Goal: Information Seeking & Learning: Learn about a topic

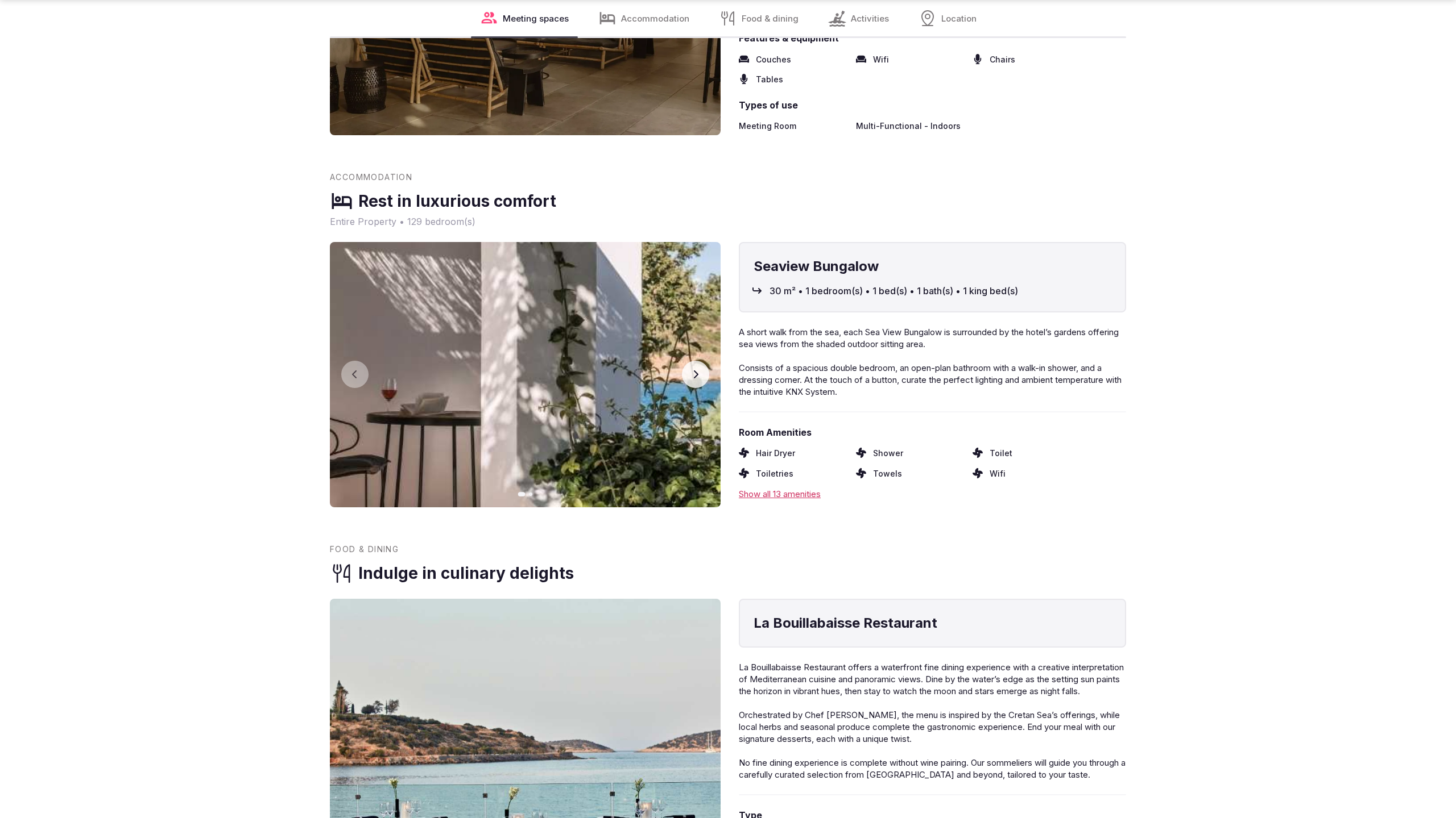
scroll to position [2277, 0]
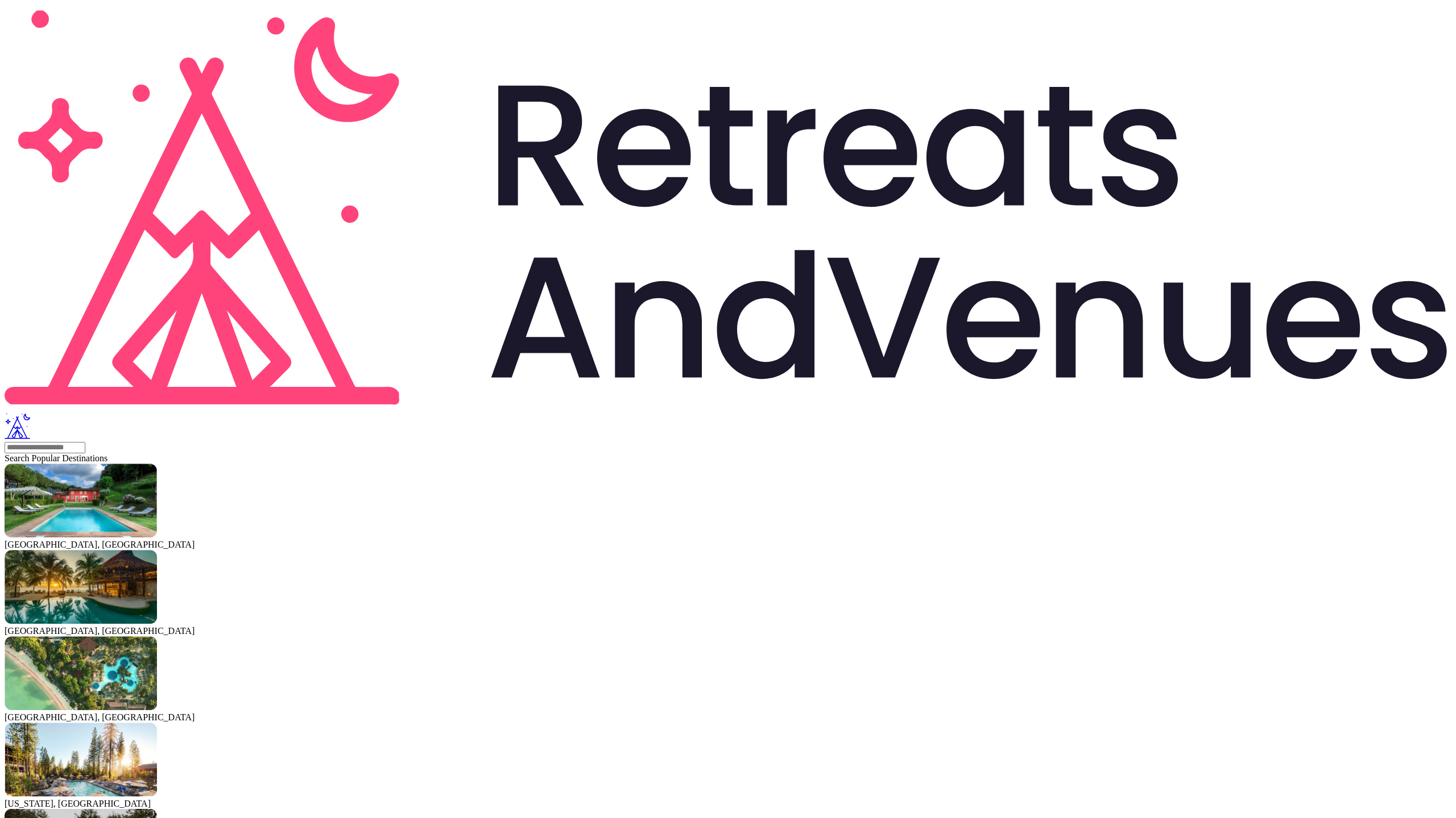
scroll to position [87, 0]
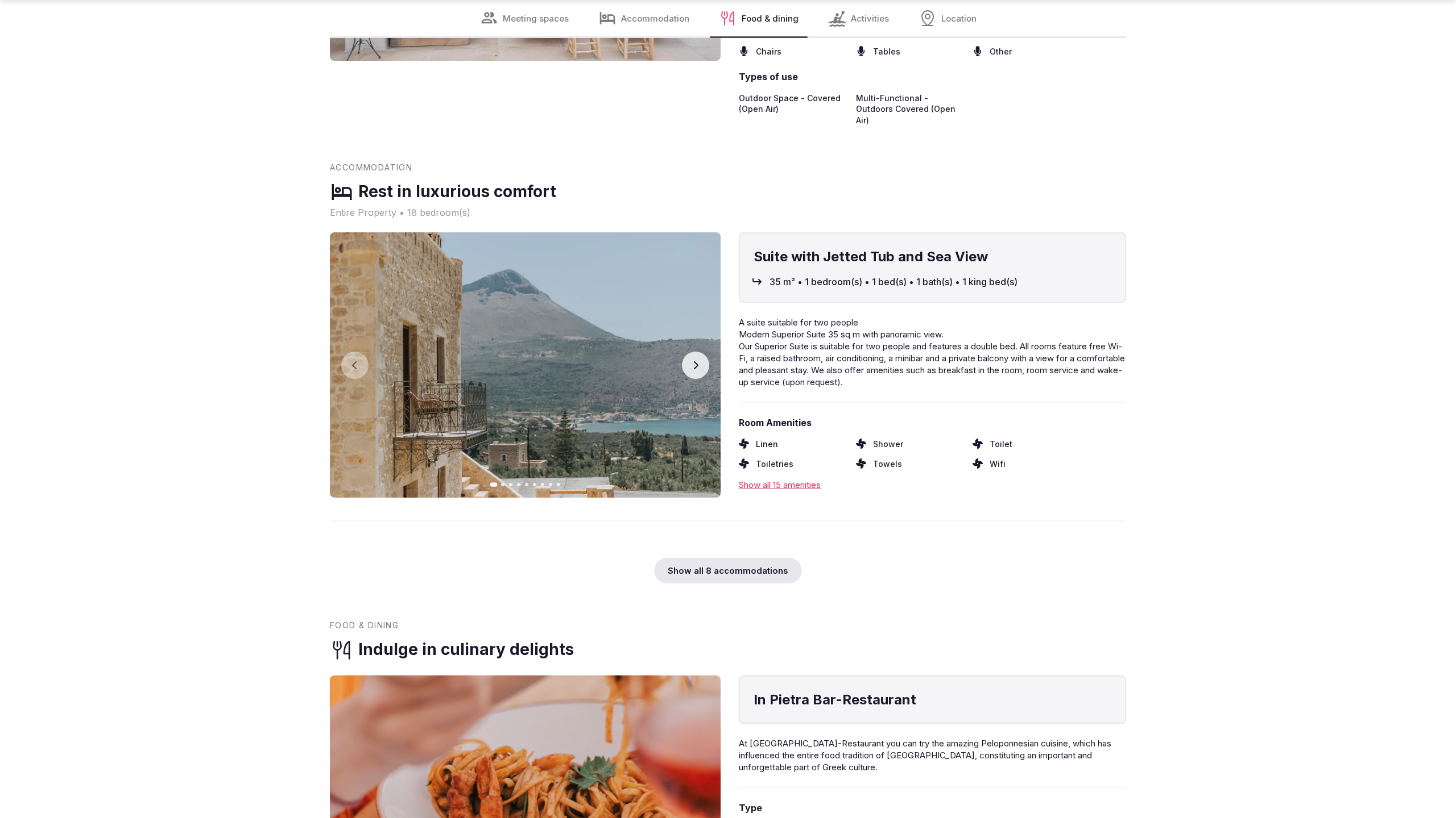
scroll to position [3056, 0]
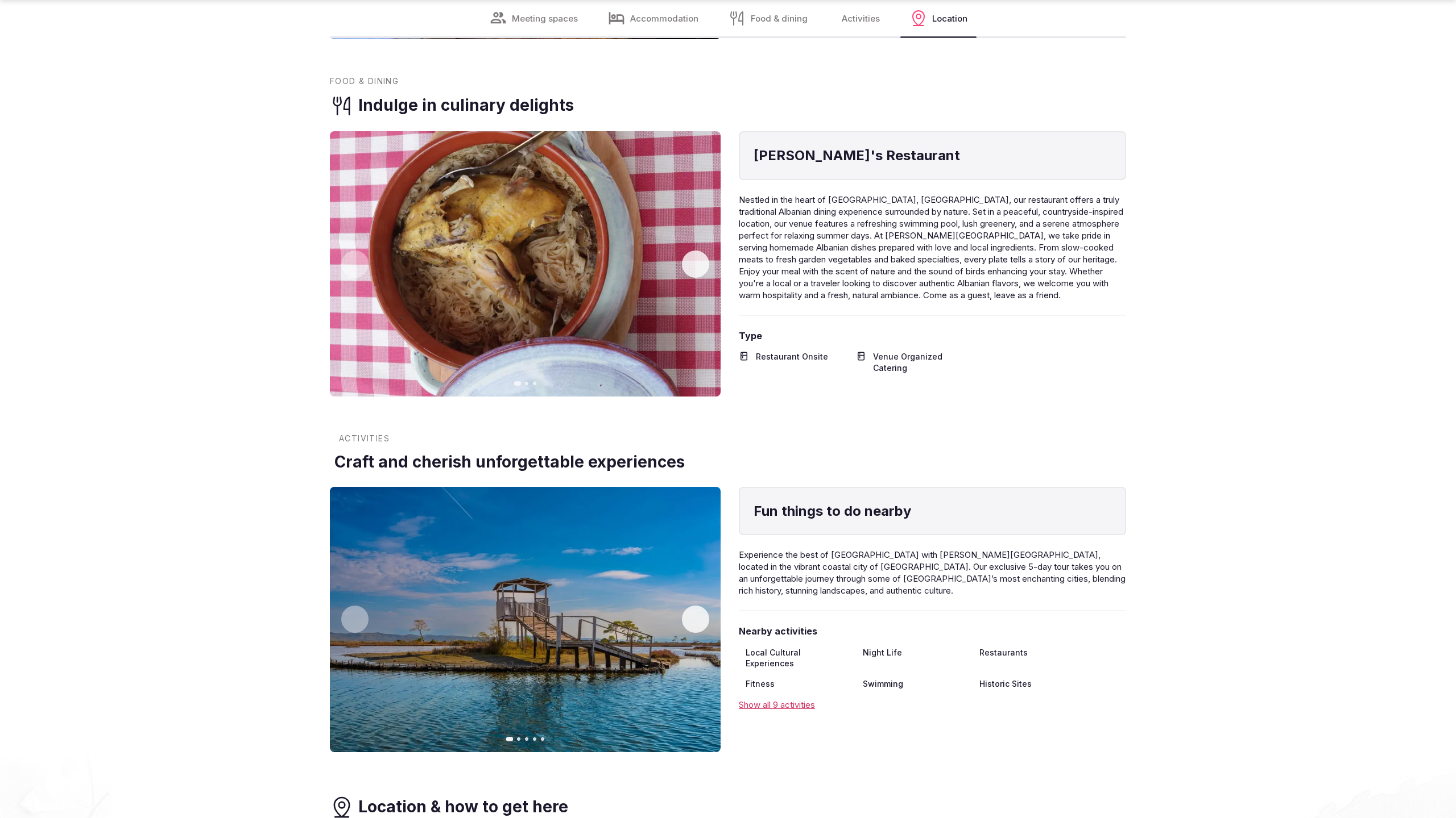
scroll to position [2311, 0]
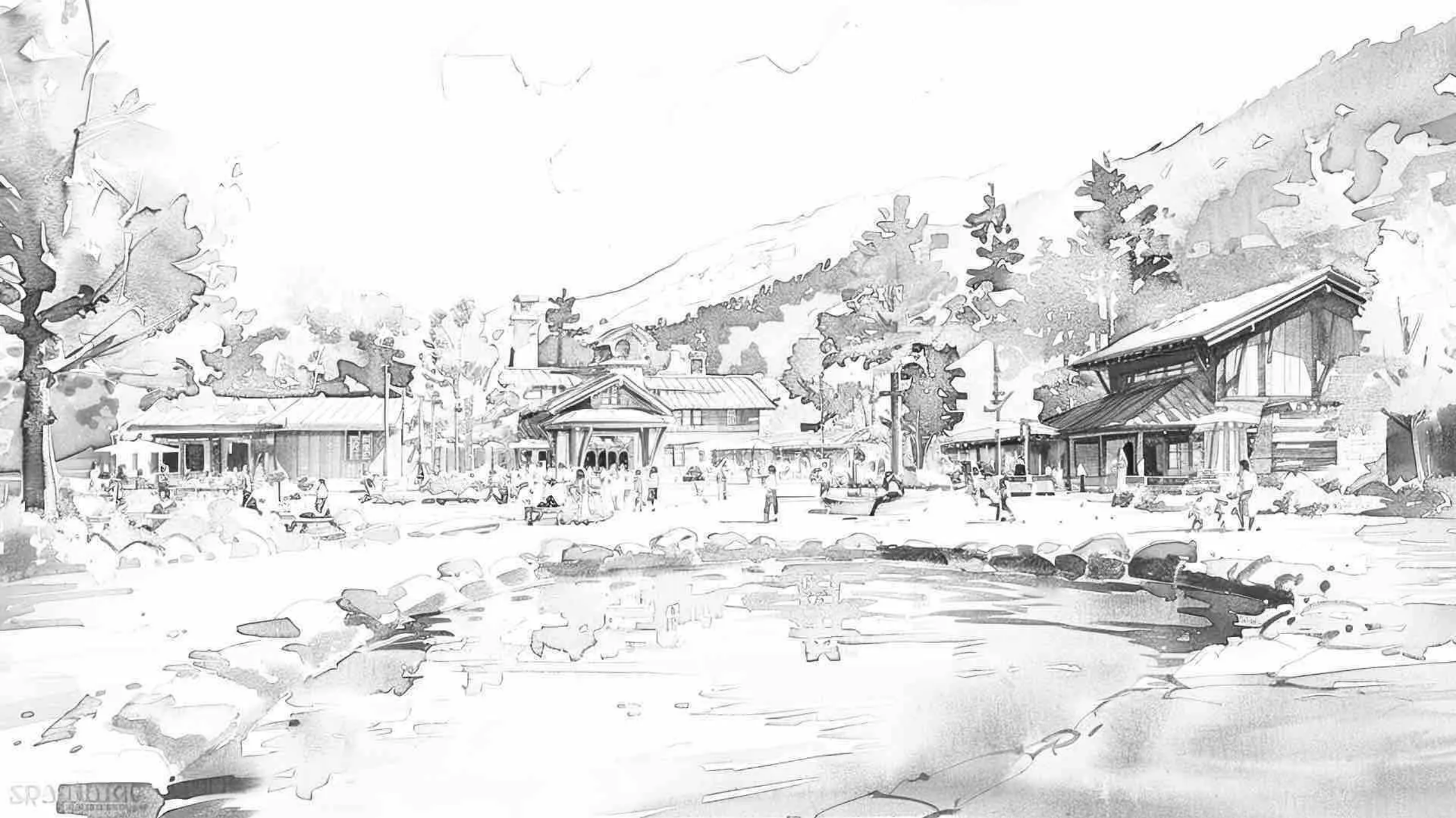
scroll to position [1521, 0]
